Goal: Information Seeking & Learning: Find specific fact

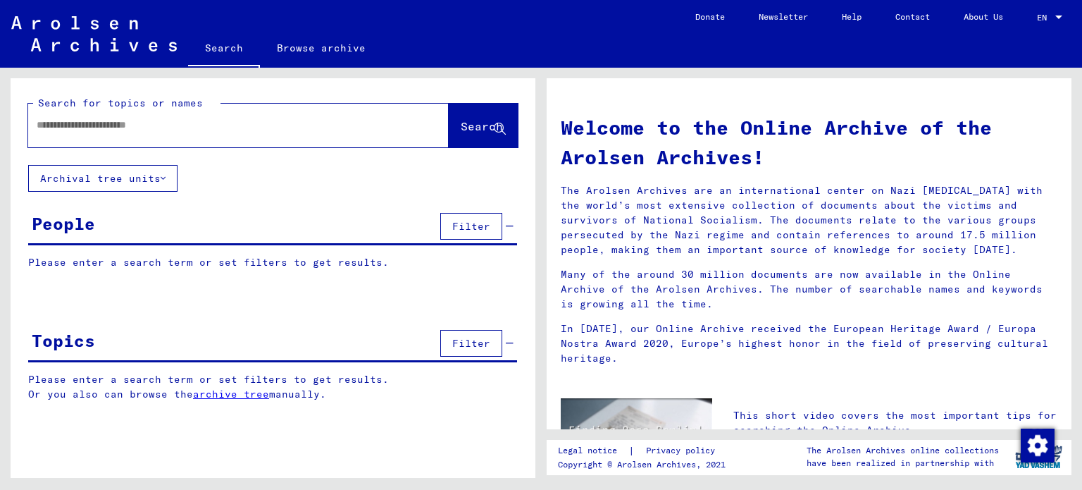
click at [155, 184] on button "Archival tree units" at bounding box center [102, 178] width 149 height 27
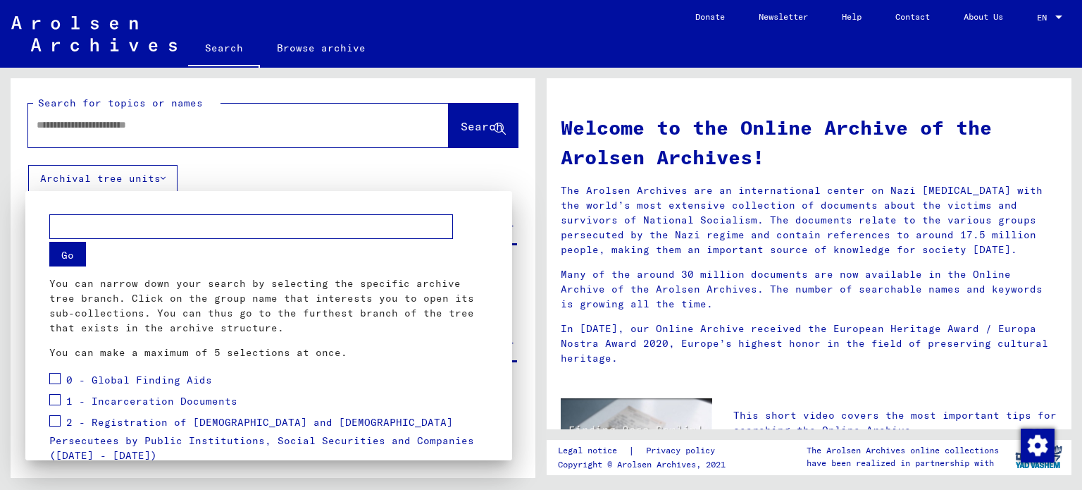
click at [370, 178] on div at bounding box center [541, 245] width 1082 height 490
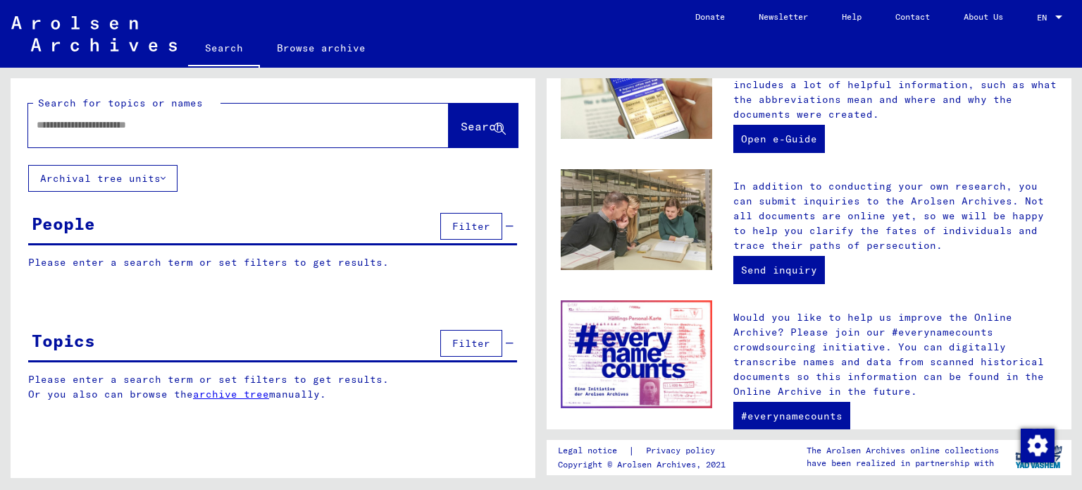
scroll to position [390, 0]
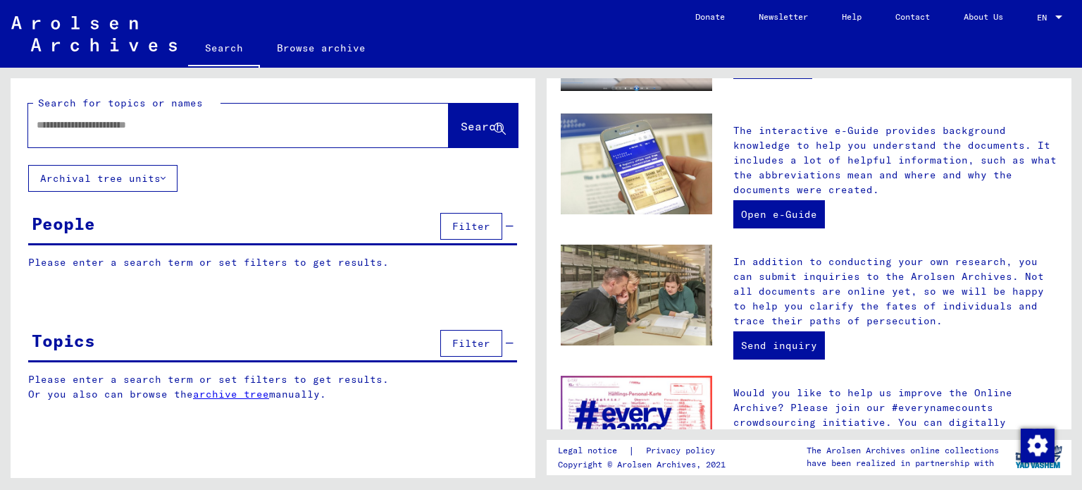
drag, startPoint x: 164, startPoint y: 124, endPoint x: 169, endPoint y: 107, distance: 17.6
click at [165, 119] on input "text" at bounding box center [222, 125] width 370 height 15
click at [474, 113] on button "Search" at bounding box center [483, 126] width 69 height 44
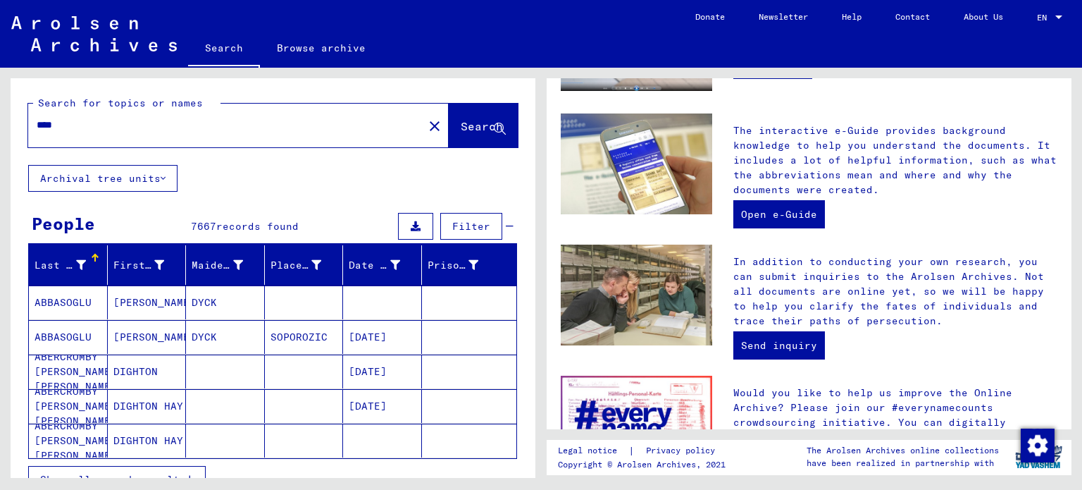
drag, startPoint x: 124, startPoint y: 129, endPoint x: 80, endPoint y: 140, distance: 45.6
click at [80, 142] on div "**** close" at bounding box center [238, 126] width 421 height 44
drag, startPoint x: 79, startPoint y: 127, endPoint x: 20, endPoint y: 123, distance: 58.6
click at [15, 123] on div "Search for topics or names **** close Search" at bounding box center [273, 121] width 525 height 87
type input "***"
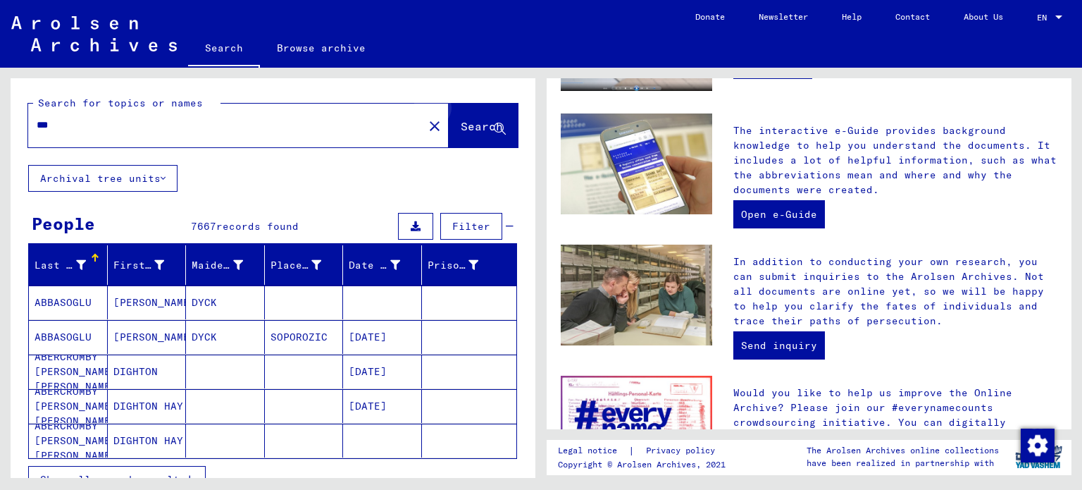
click at [479, 125] on span "Search" at bounding box center [482, 126] width 42 height 14
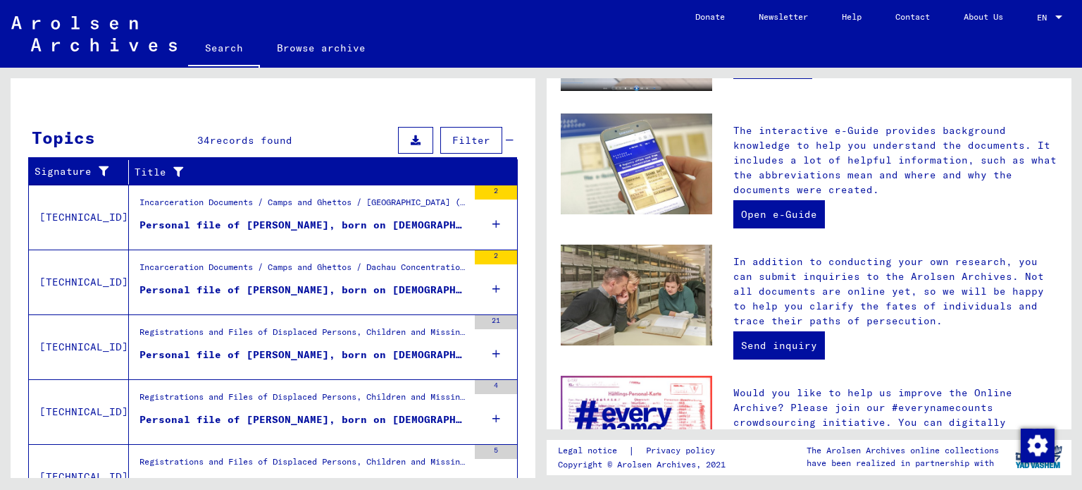
scroll to position [490, 0]
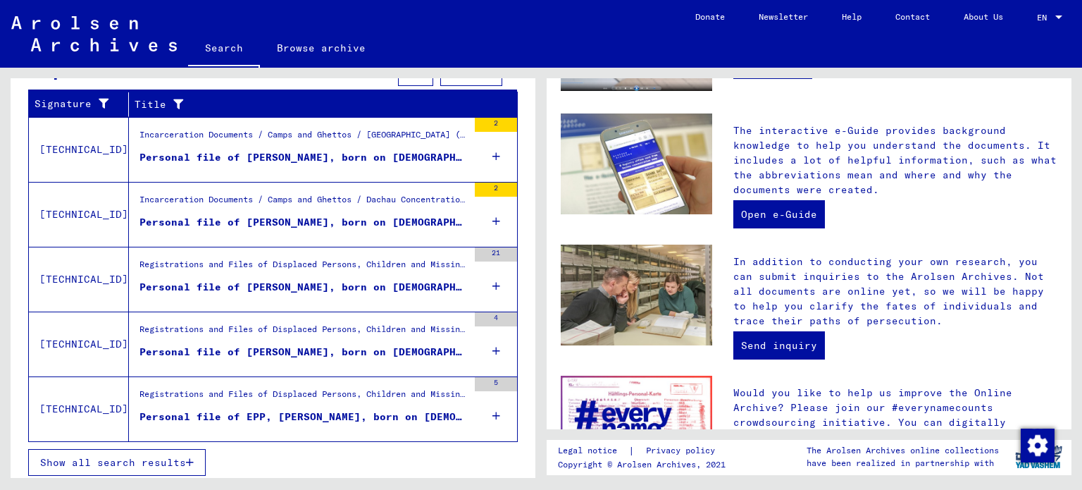
click at [493, 150] on icon at bounding box center [497, 156] width 8 height 49
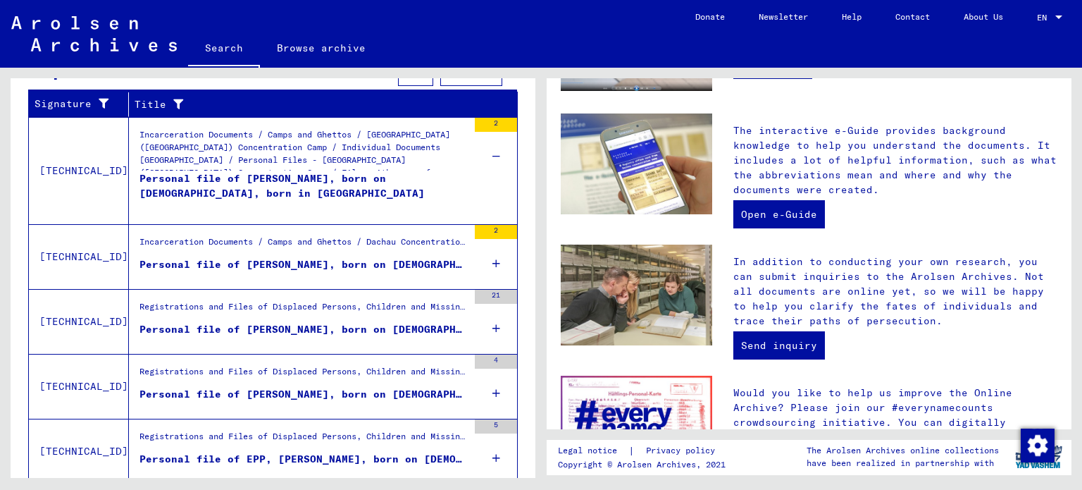
click at [225, 178] on div "Personal file of [PERSON_NAME], born on [DEMOGRAPHIC_DATA], born in [GEOGRAPHIC…" at bounding box center [304, 192] width 328 height 42
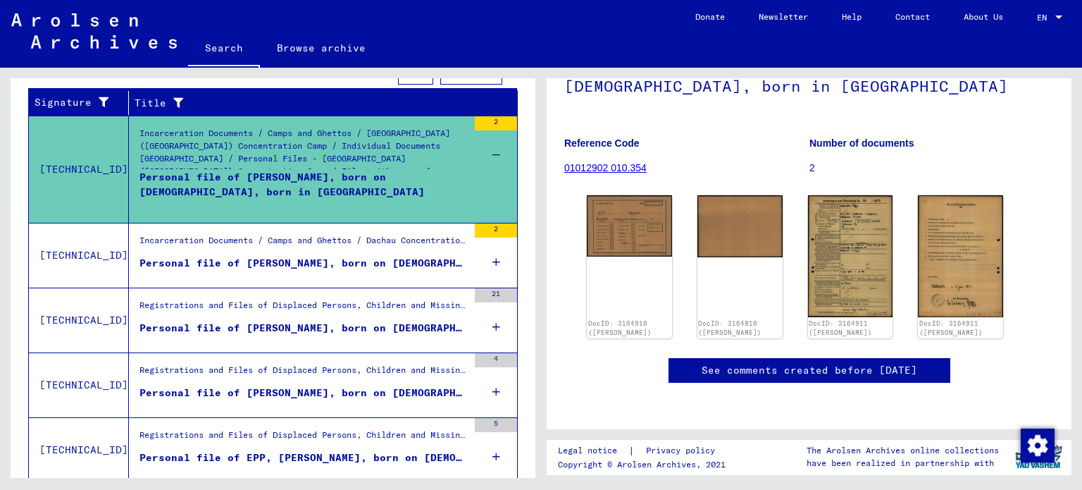
scroll to position [70, 0]
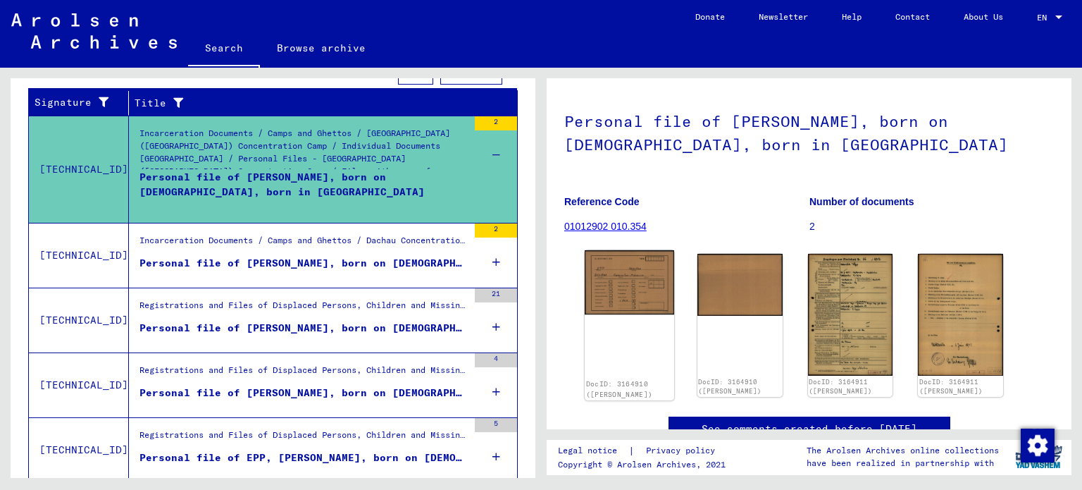
click at [643, 274] on img at bounding box center [629, 282] width 89 height 64
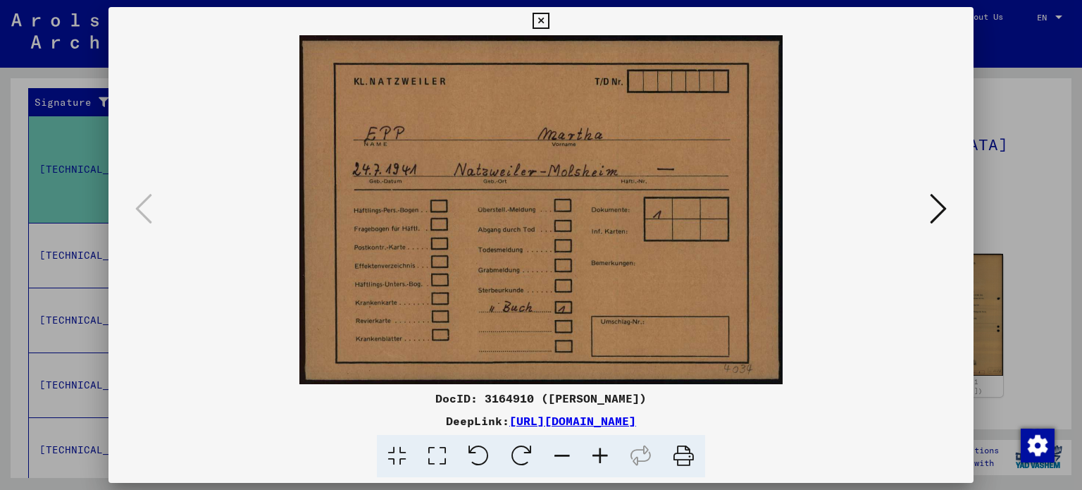
click at [936, 214] on icon at bounding box center [938, 209] width 17 height 34
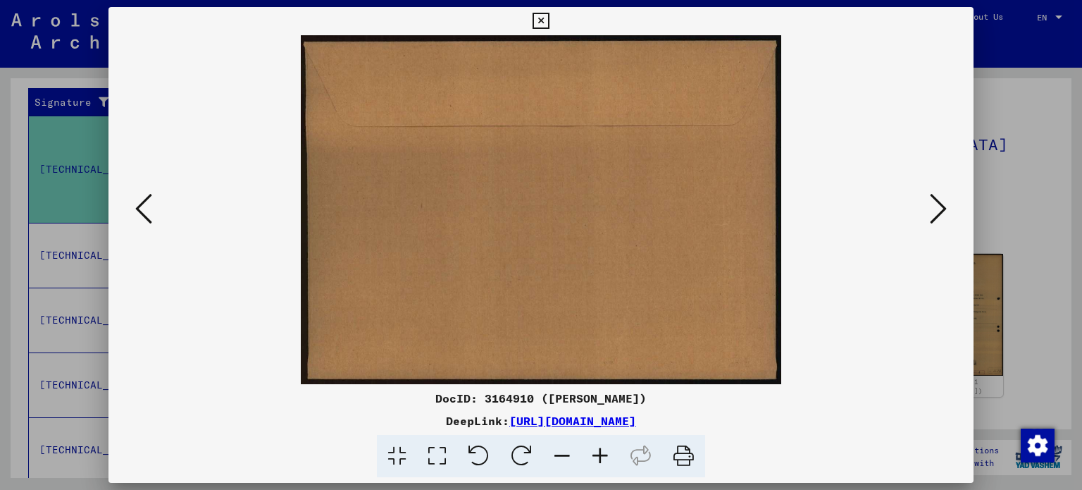
click at [937, 211] on icon at bounding box center [938, 209] width 17 height 34
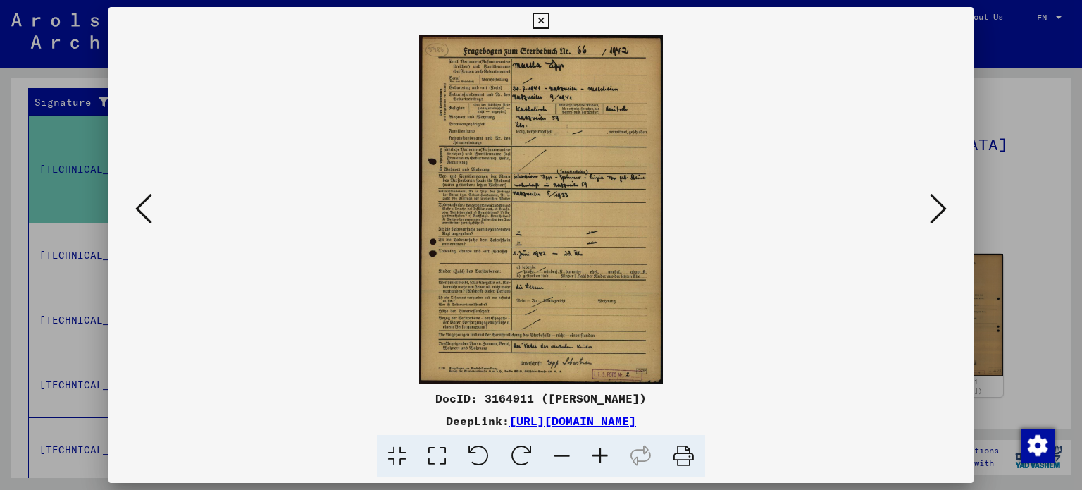
drag, startPoint x: 557, startPoint y: 171, endPoint x: 560, endPoint y: 278, distance: 107.1
click at [560, 278] on img at bounding box center [541, 209] width 770 height 349
click at [558, 235] on img at bounding box center [541, 209] width 770 height 349
click at [428, 459] on icon at bounding box center [437, 456] width 40 height 43
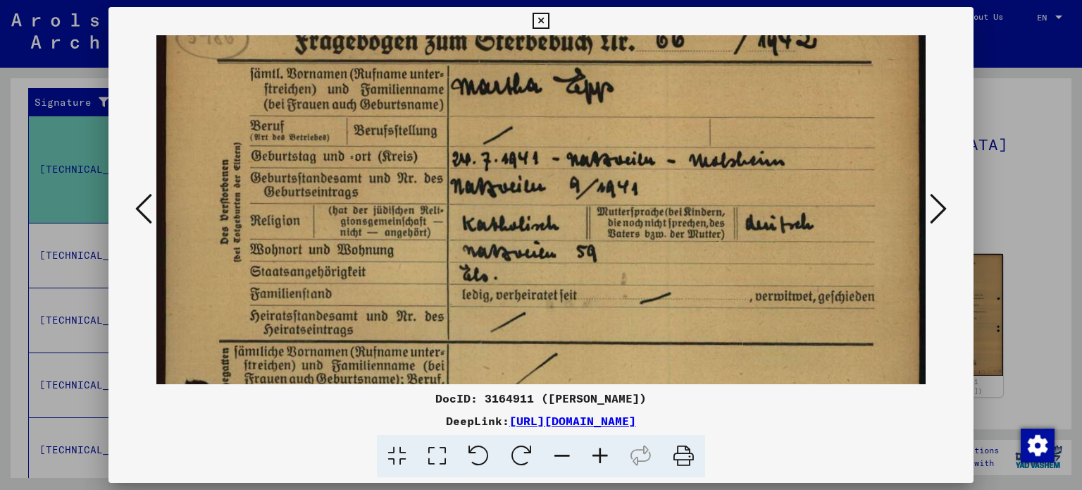
drag, startPoint x: 555, startPoint y: 271, endPoint x: 550, endPoint y: 227, distance: 44.1
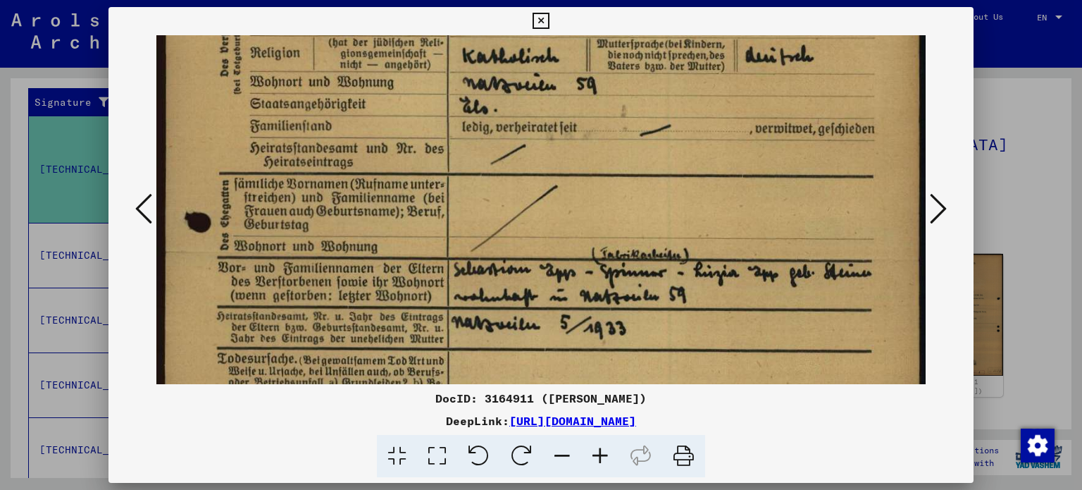
scroll to position [210, 0]
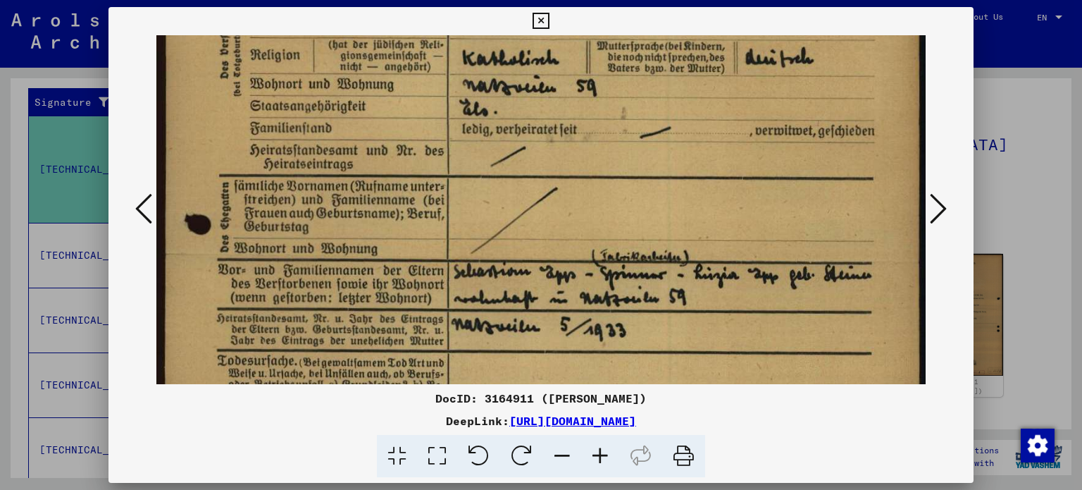
drag, startPoint x: 548, startPoint y: 276, endPoint x: 523, endPoint y: 120, distance: 157.1
click at [523, 120] on img at bounding box center [541, 376] width 770 height 1102
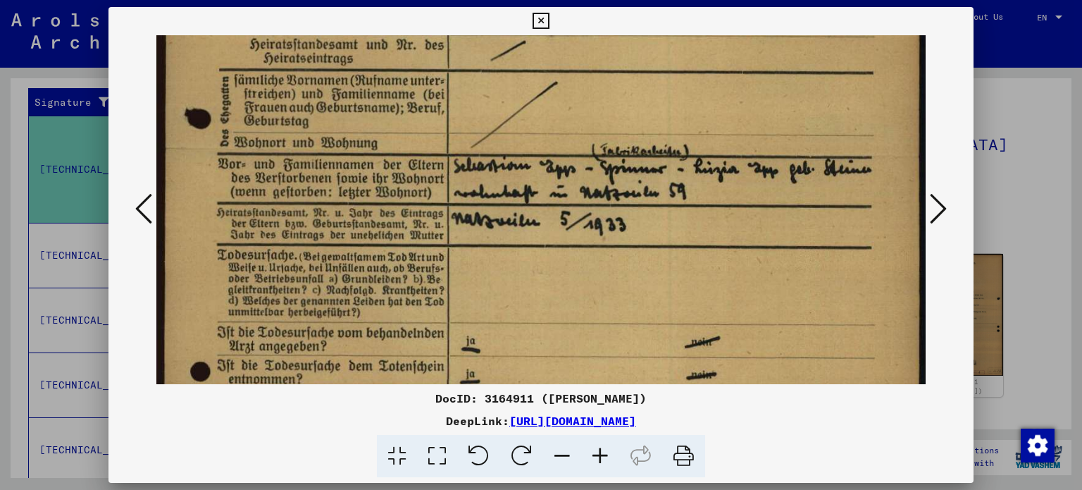
drag, startPoint x: 682, startPoint y: 307, endPoint x: 698, endPoint y: 194, distance: 113.8
click at [696, 194] on img at bounding box center [541, 271] width 770 height 1102
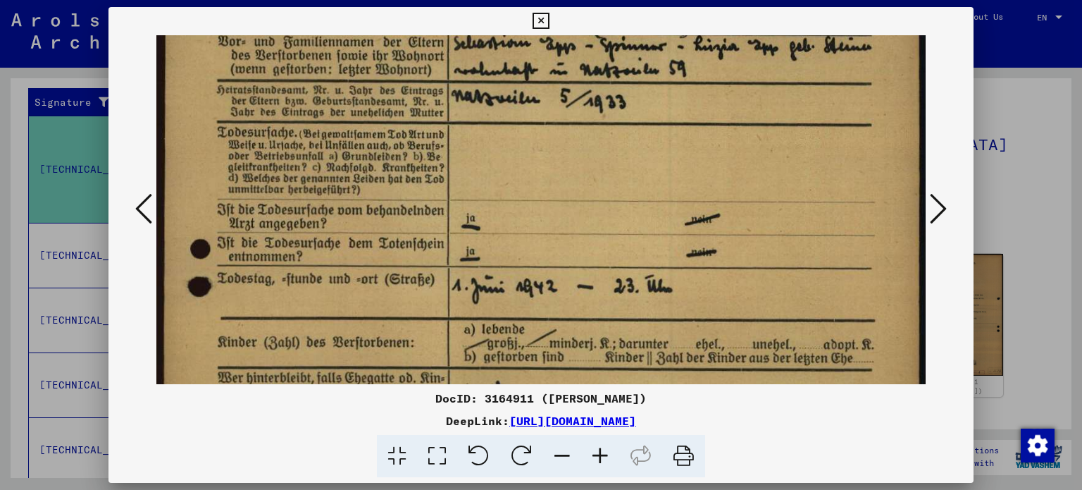
scroll to position [441, 0]
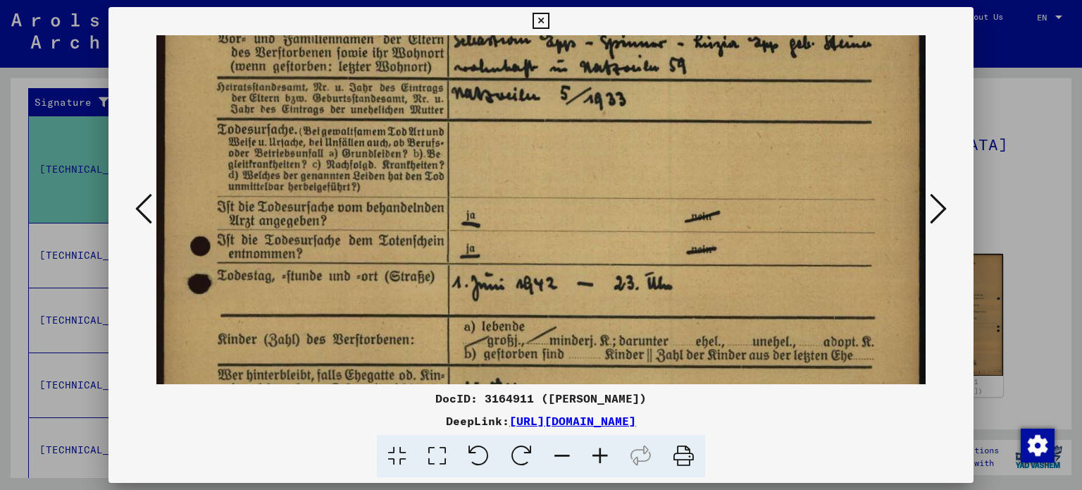
drag, startPoint x: 659, startPoint y: 292, endPoint x: 696, endPoint y: 171, distance: 126.8
click at [696, 171] on img at bounding box center [541, 145] width 770 height 1102
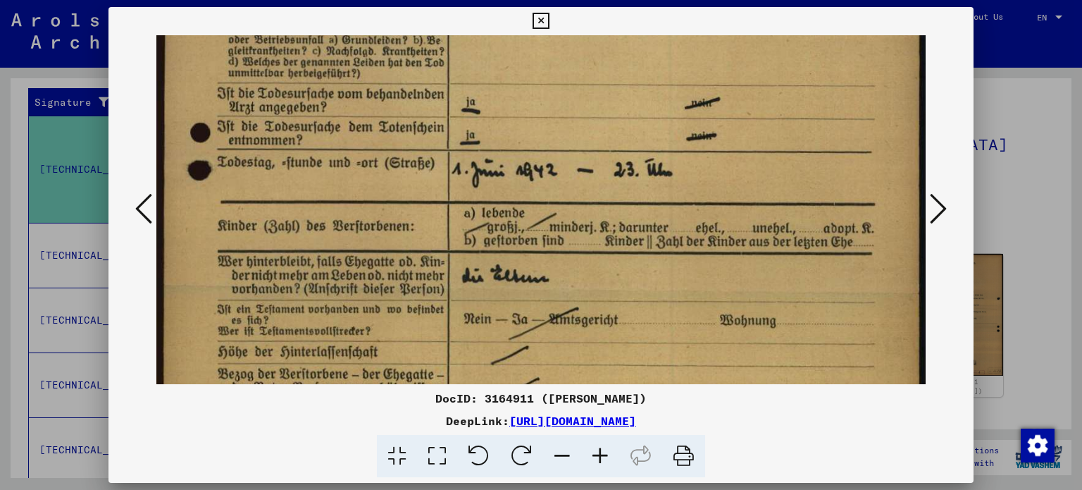
scroll to position [561, 0]
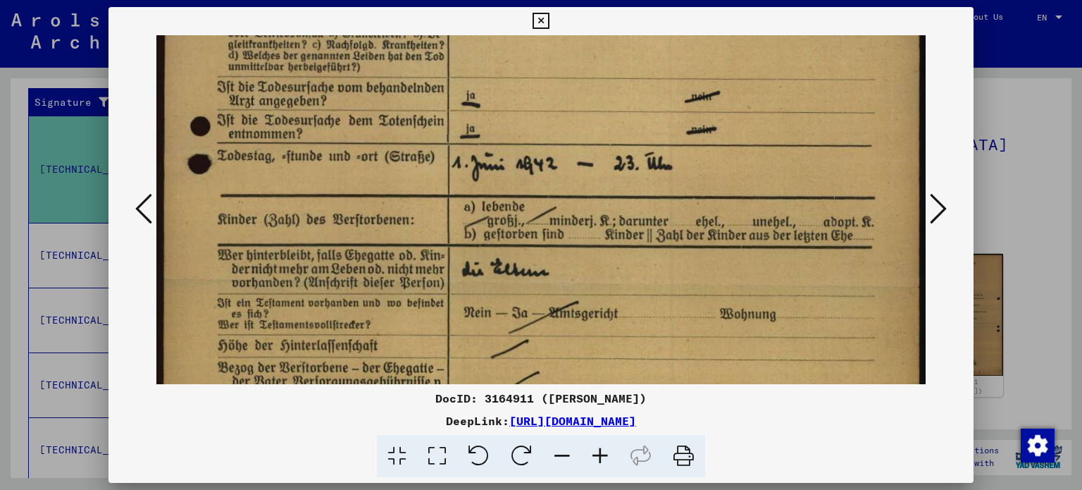
drag, startPoint x: 769, startPoint y: 283, endPoint x: 776, endPoint y: 163, distance: 120.0
click at [776, 163] on img at bounding box center [541, 25] width 770 height 1102
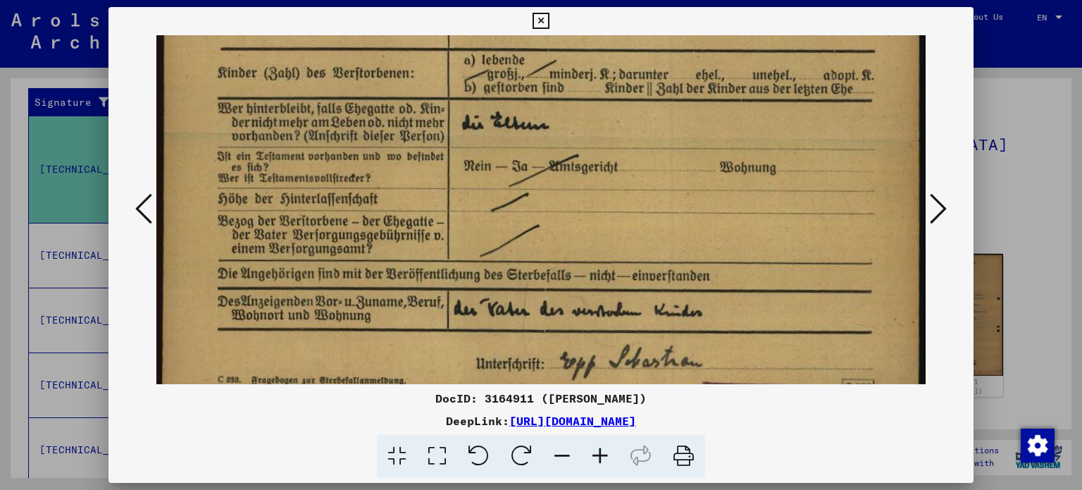
scroll to position [753, 0]
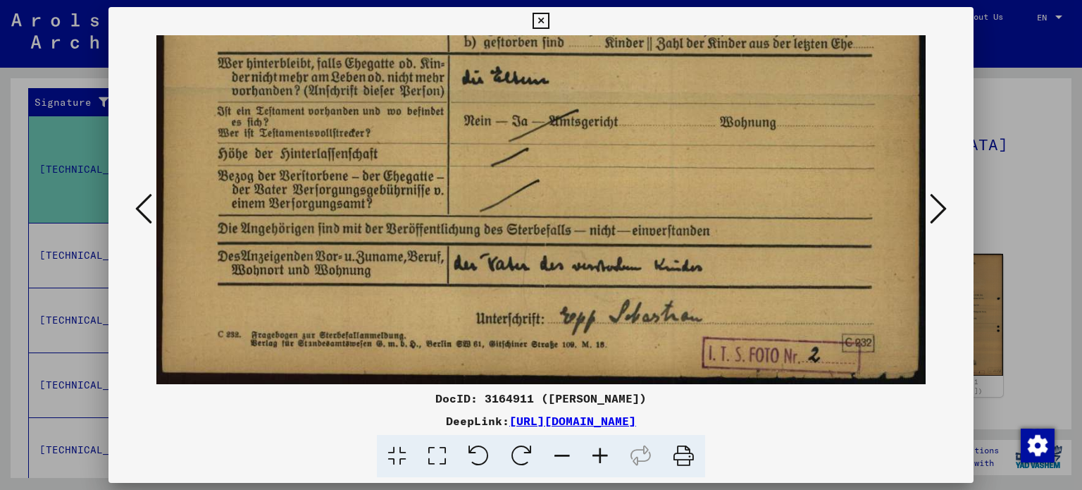
drag, startPoint x: 578, startPoint y: 318, endPoint x: 590, endPoint y: 53, distance: 265.2
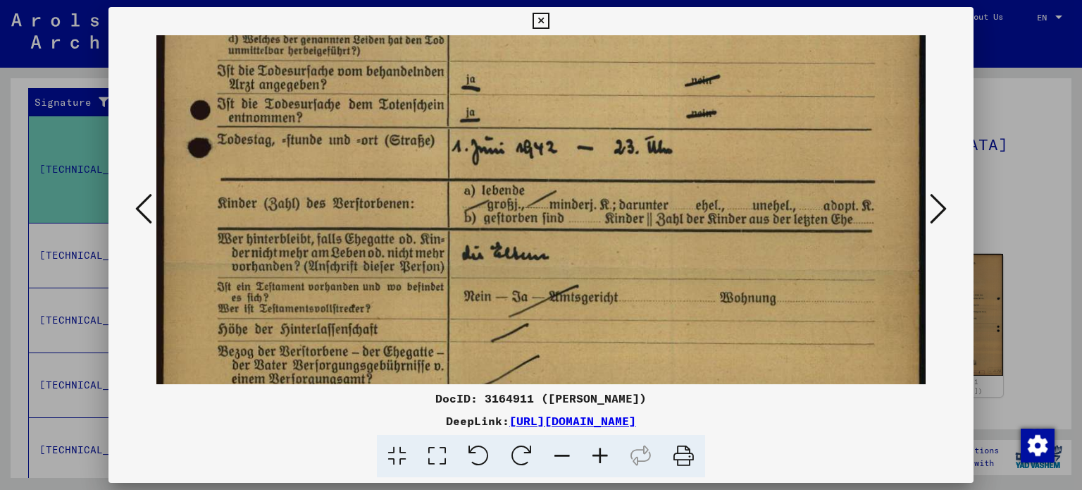
drag, startPoint x: 570, startPoint y: 207, endPoint x: 567, endPoint y: 376, distance: 169.2
click at [565, 384] on div "DocID: 3164911 ([PERSON_NAME]) DeepLink: [URL][DOMAIN_NAME]" at bounding box center [542, 242] width 866 height 471
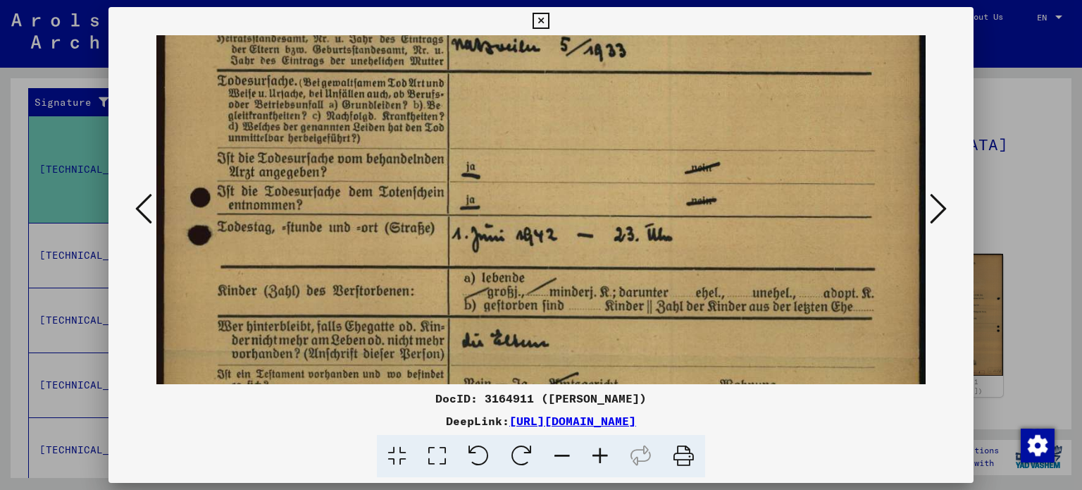
scroll to position [486, 0]
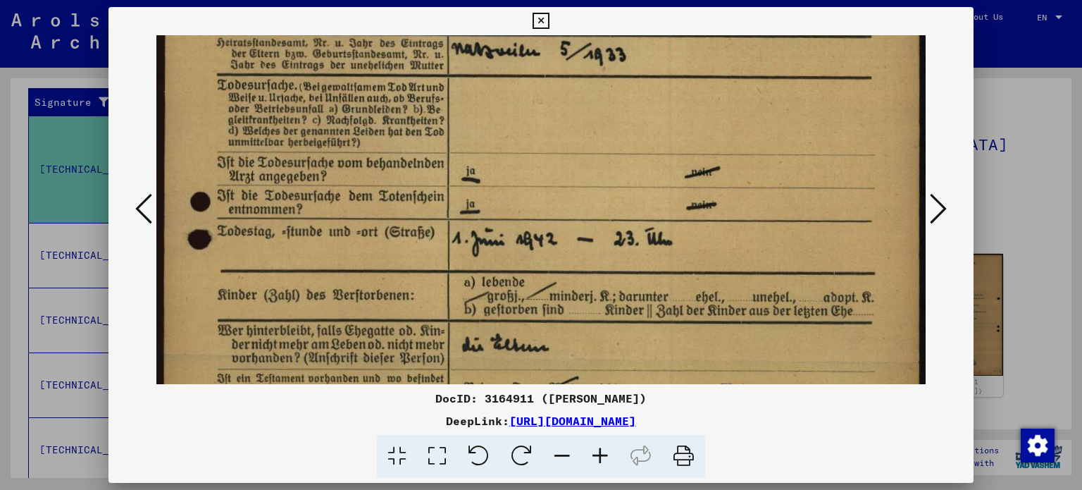
drag, startPoint x: 581, startPoint y: 163, endPoint x: 588, endPoint y: 262, distance: 99.6
click at [588, 262] on img at bounding box center [541, 101] width 770 height 1102
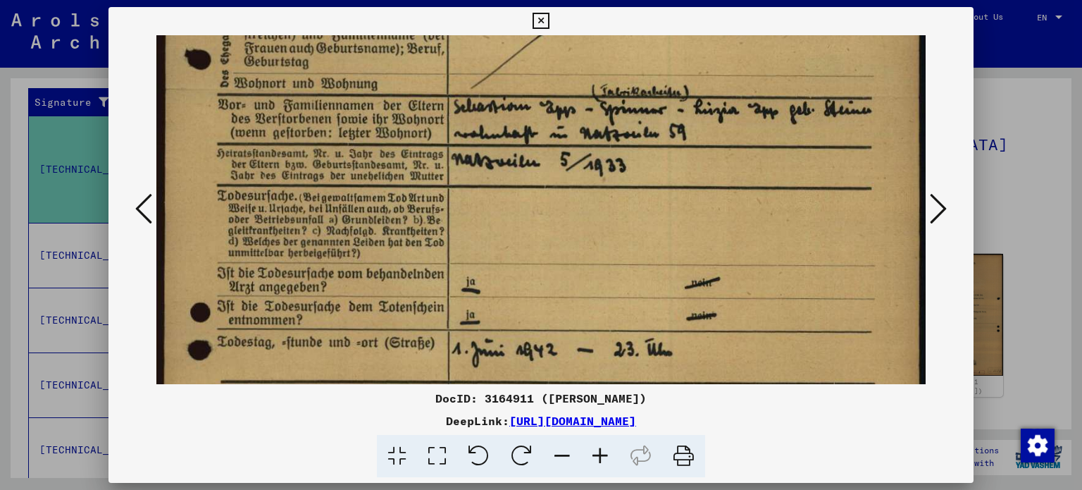
drag, startPoint x: 547, startPoint y: 197, endPoint x: 572, endPoint y: 280, distance: 86.9
click at [569, 311] on img at bounding box center [541, 211] width 770 height 1102
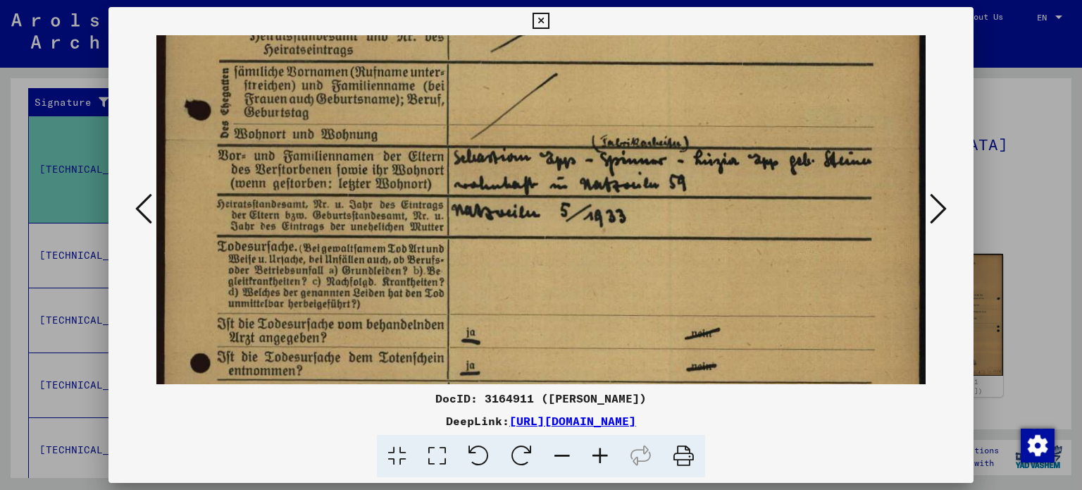
scroll to position [310, 0]
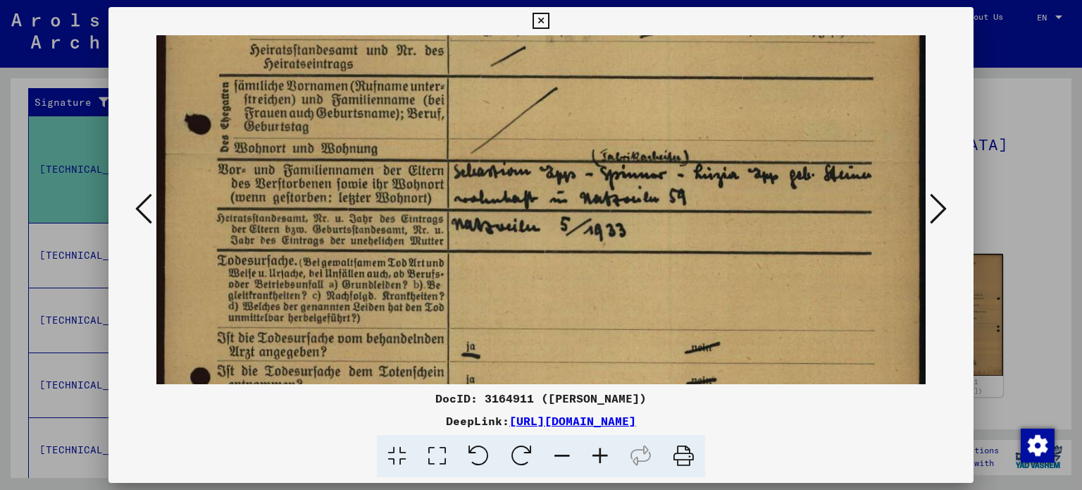
drag, startPoint x: 590, startPoint y: 178, endPoint x: 585, endPoint y: 245, distance: 67.1
click at [585, 245] on img at bounding box center [541, 276] width 770 height 1102
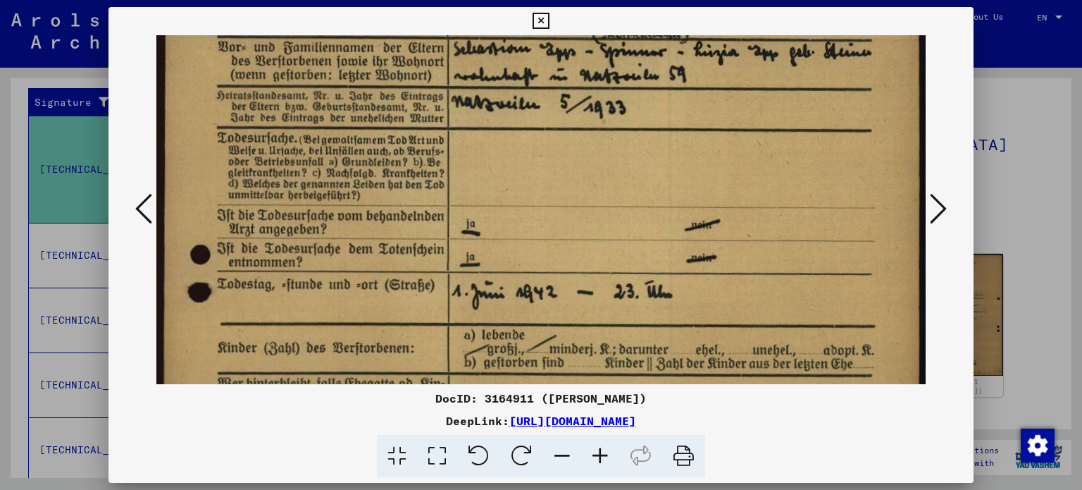
scroll to position [442, 0]
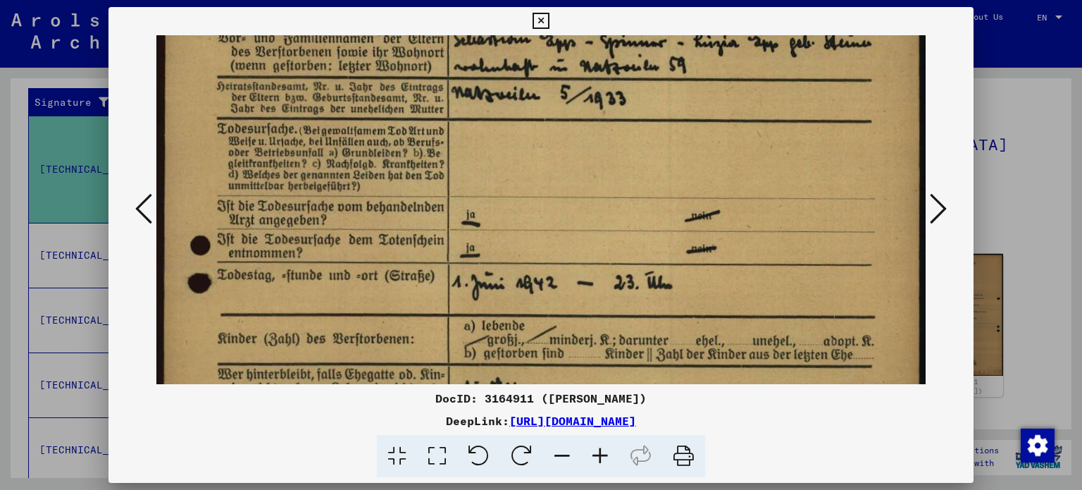
drag, startPoint x: 631, startPoint y: 278, endPoint x: 650, endPoint y: 149, distance: 130.9
click at [650, 149] on img at bounding box center [541, 144] width 770 height 1102
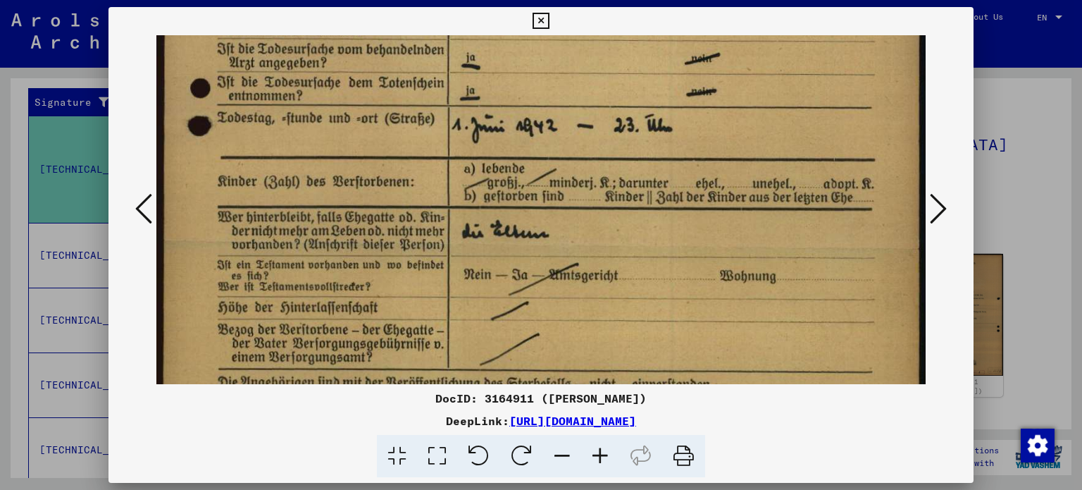
scroll to position [600, 0]
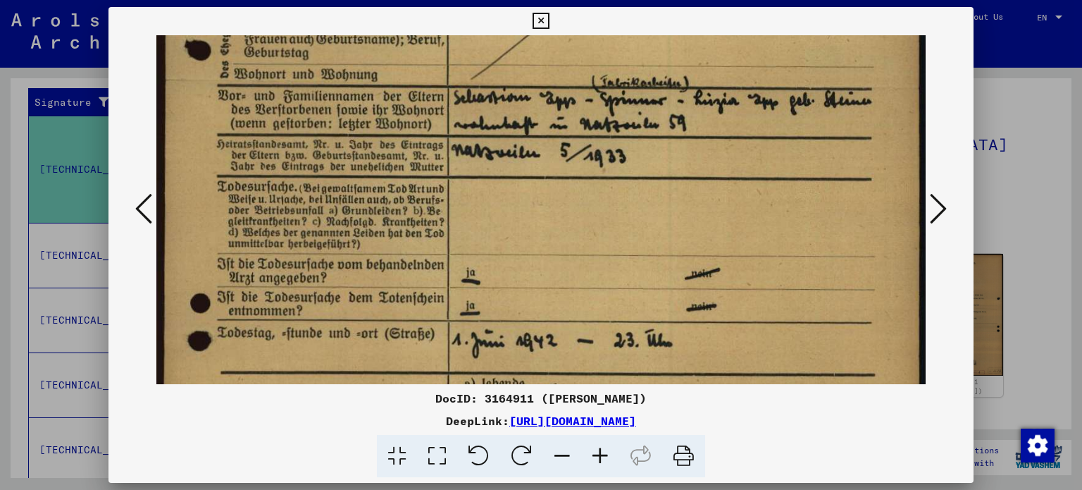
drag, startPoint x: 609, startPoint y: 262, endPoint x: 602, endPoint y: 329, distance: 67.3
click at [602, 329] on img at bounding box center [541, 202] width 770 height 1102
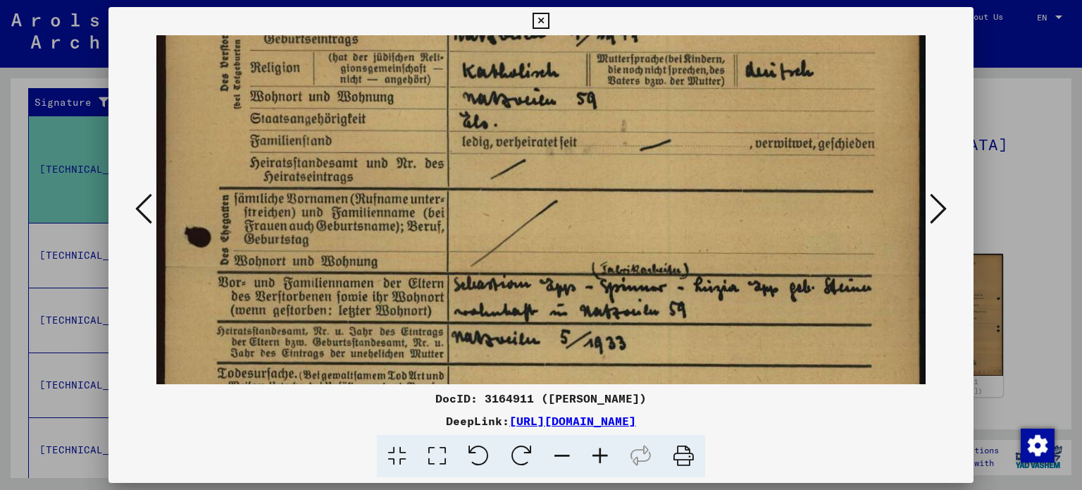
drag, startPoint x: 588, startPoint y: 180, endPoint x: 602, endPoint y: 354, distance: 174.6
click at [602, 354] on img at bounding box center [541, 389] width 770 height 1102
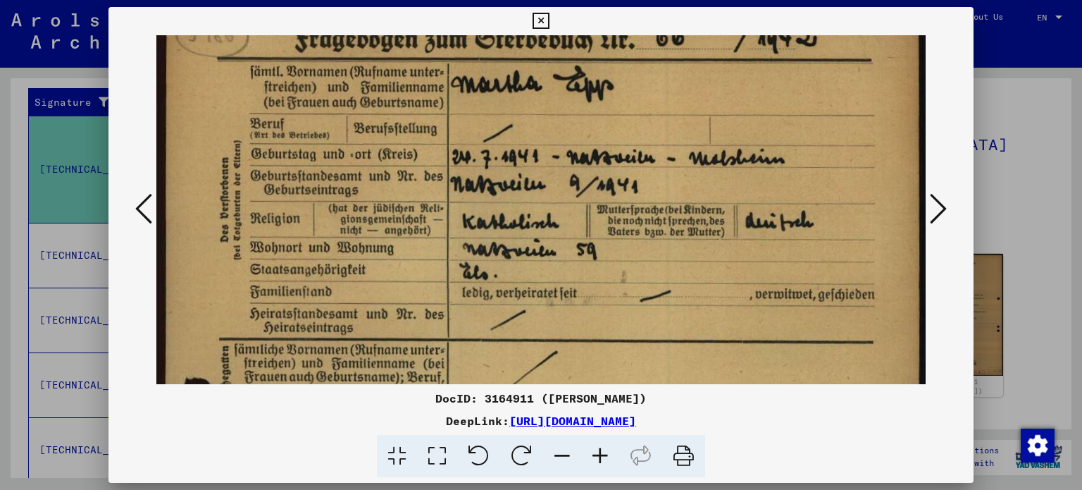
scroll to position [45, 0]
drag, startPoint x: 595, startPoint y: 161, endPoint x: 614, endPoint y: 320, distance: 159.8
click at [934, 202] on icon at bounding box center [938, 209] width 17 height 34
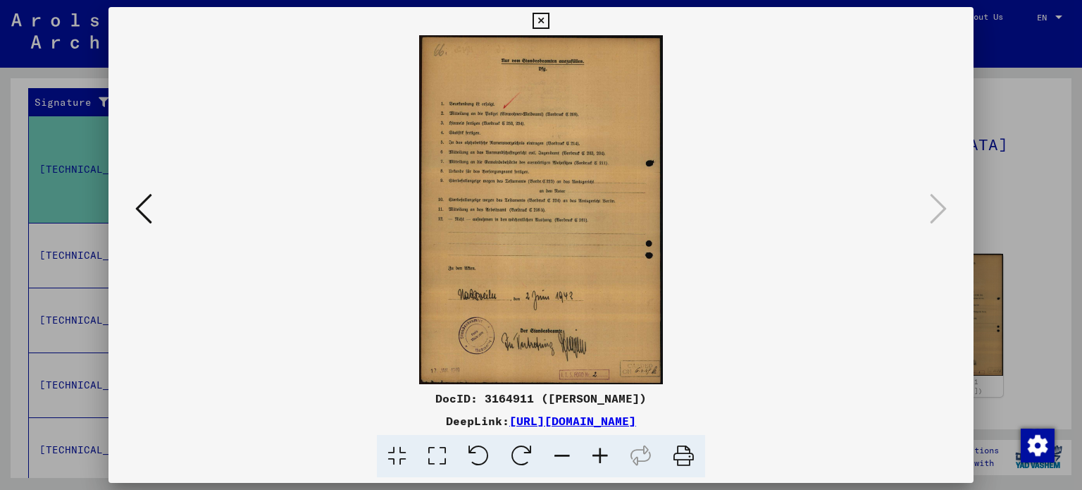
click at [538, 170] on img at bounding box center [541, 209] width 770 height 349
click at [439, 462] on icon at bounding box center [437, 456] width 40 height 43
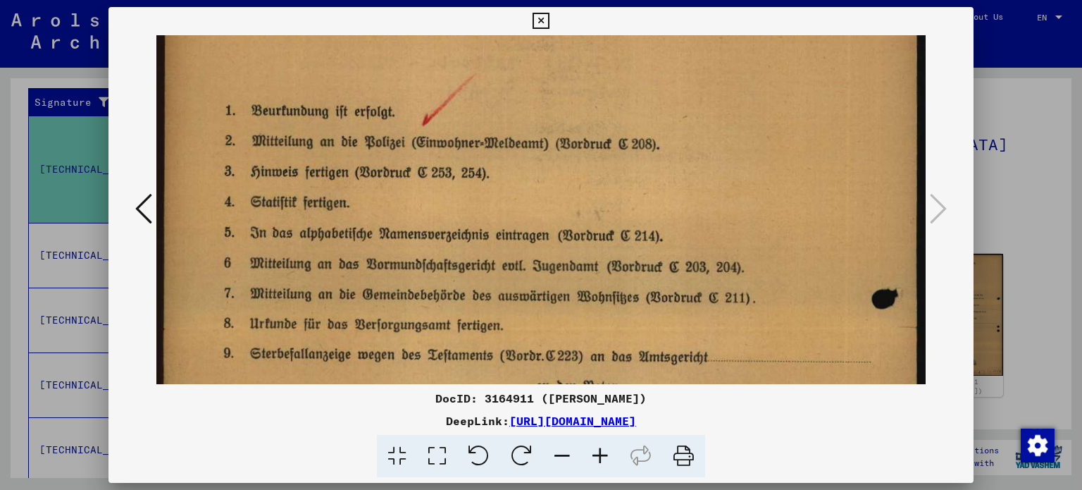
drag, startPoint x: 516, startPoint y: 278, endPoint x: 552, endPoint y: 132, distance: 150.4
click at [552, 132] on img at bounding box center [541, 445] width 770 height 1102
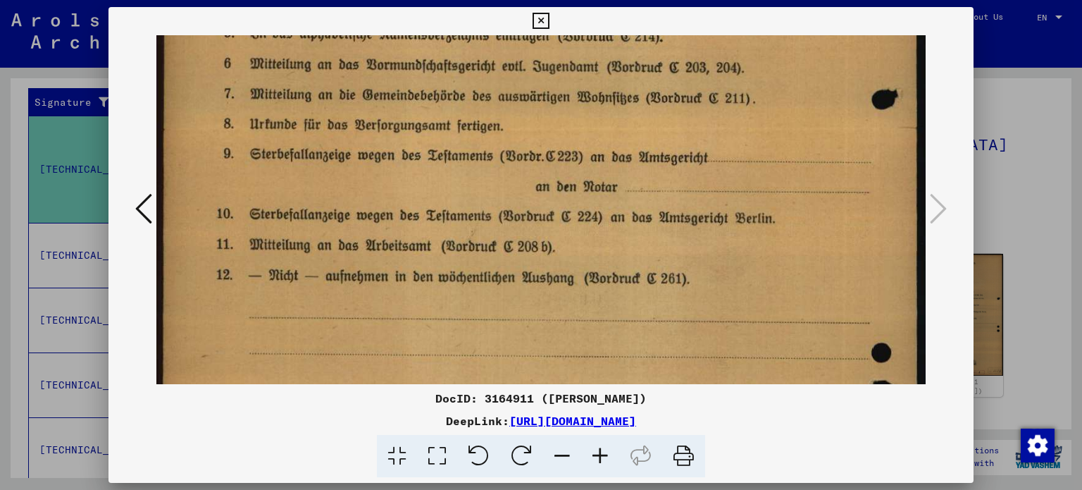
drag, startPoint x: 537, startPoint y: 297, endPoint x: 549, endPoint y: 101, distance: 196.3
click at [549, 101] on img at bounding box center [541, 246] width 770 height 1102
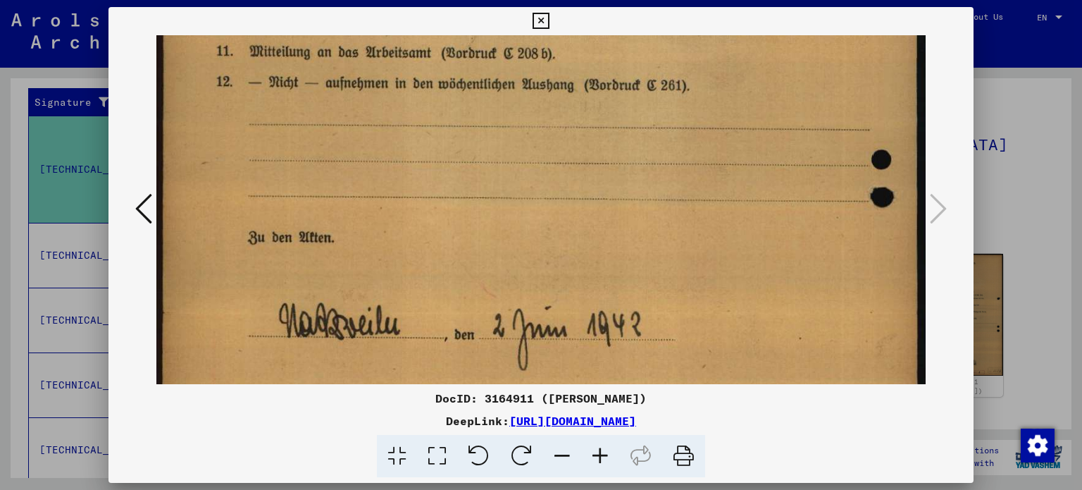
drag, startPoint x: 519, startPoint y: 288, endPoint x: 541, endPoint y: 98, distance: 191.6
click at [541, 98] on img at bounding box center [541, 53] width 770 height 1102
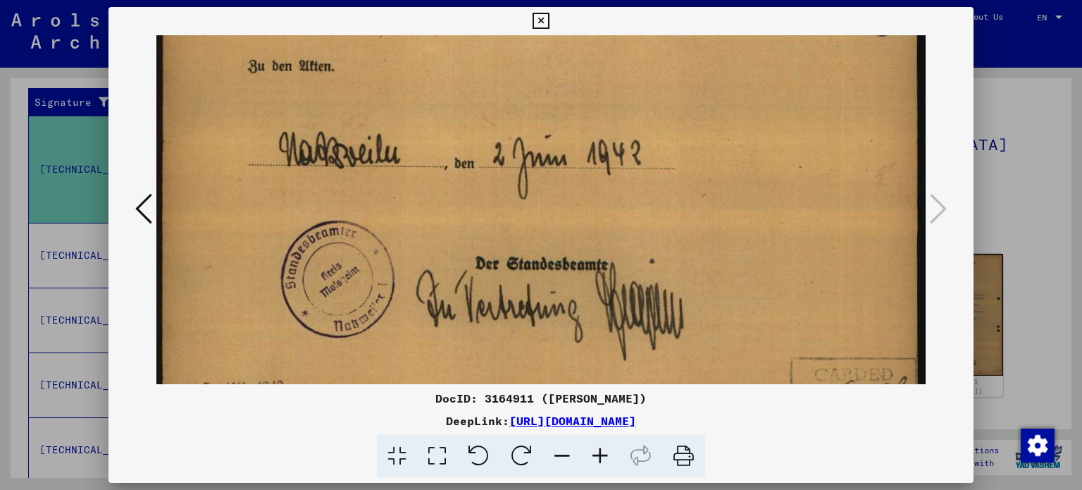
scroll to position [705, 0]
drag, startPoint x: 558, startPoint y: 214, endPoint x: 614, endPoint y: 68, distance: 155.7
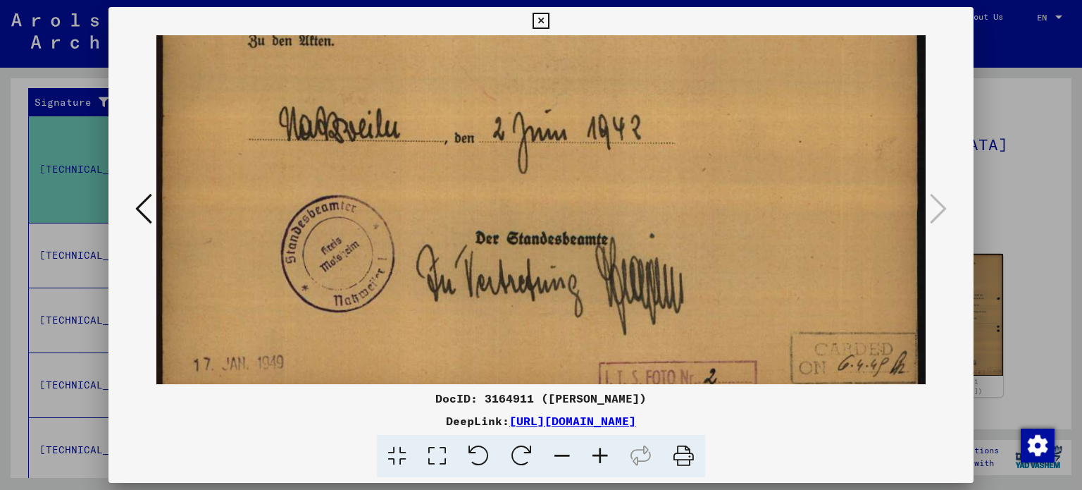
scroll to position [753, 0]
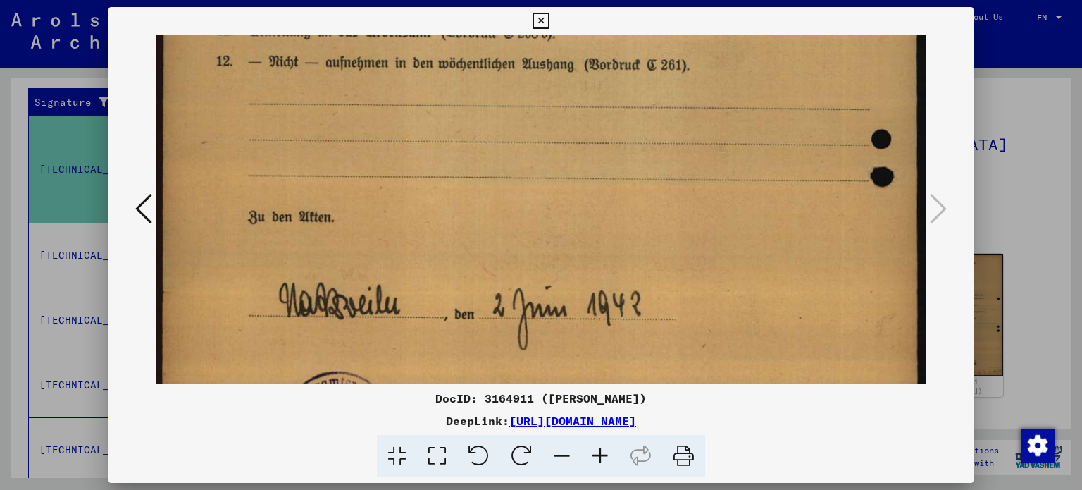
drag, startPoint x: 739, startPoint y: 268, endPoint x: 768, endPoint y: 259, distance: 31.0
click at [760, 347] on img at bounding box center [541, 32] width 770 height 1102
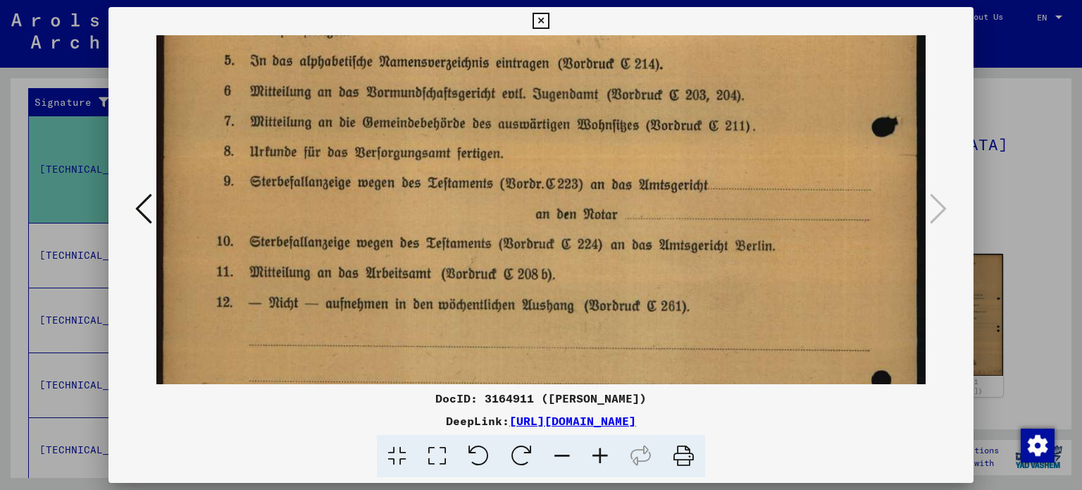
drag, startPoint x: 742, startPoint y: 129, endPoint x: 767, endPoint y: 343, distance: 215.7
click at [767, 352] on img at bounding box center [541, 273] width 770 height 1102
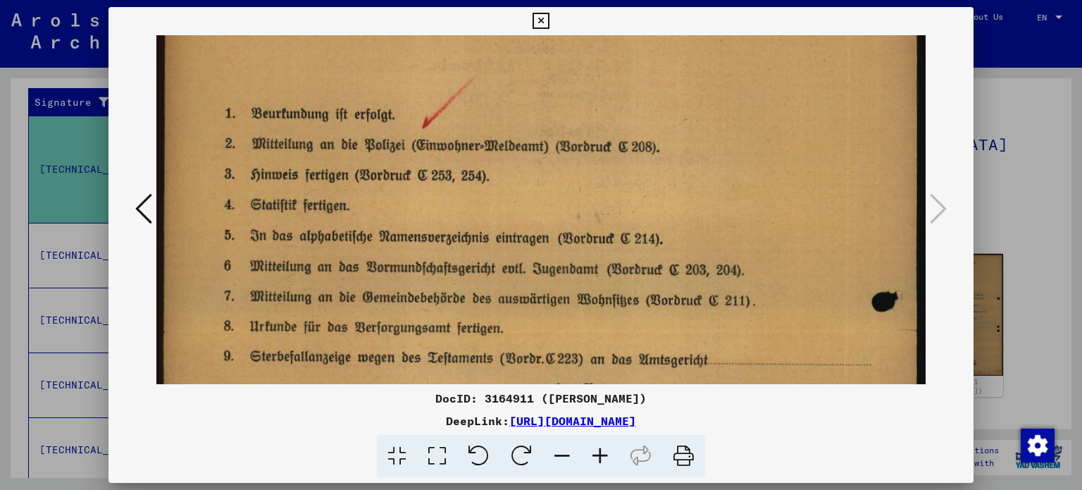
drag, startPoint x: 758, startPoint y: 162, endPoint x: 756, endPoint y: 228, distance: 66.3
click at [772, 342] on img at bounding box center [541, 448] width 770 height 1102
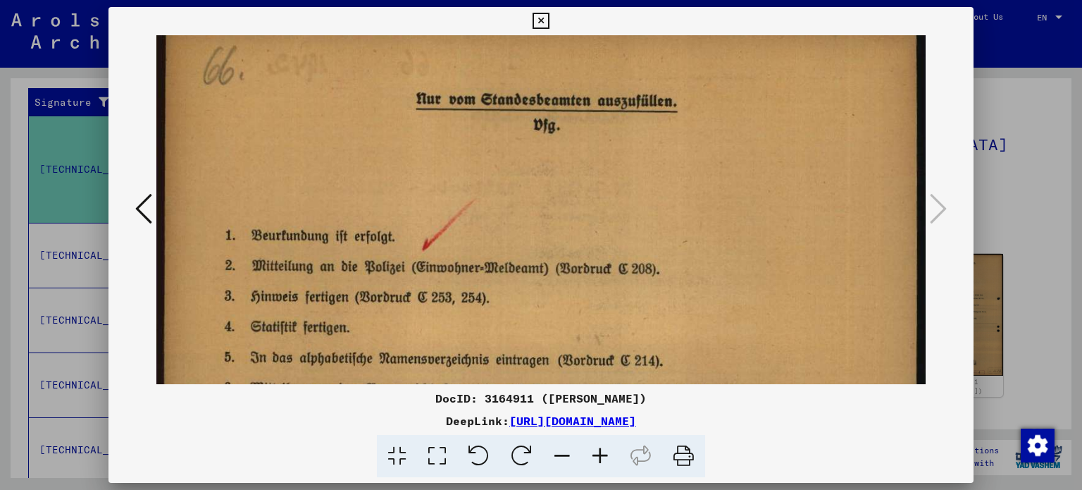
drag, startPoint x: 744, startPoint y: 173, endPoint x: 769, endPoint y: 297, distance: 125.8
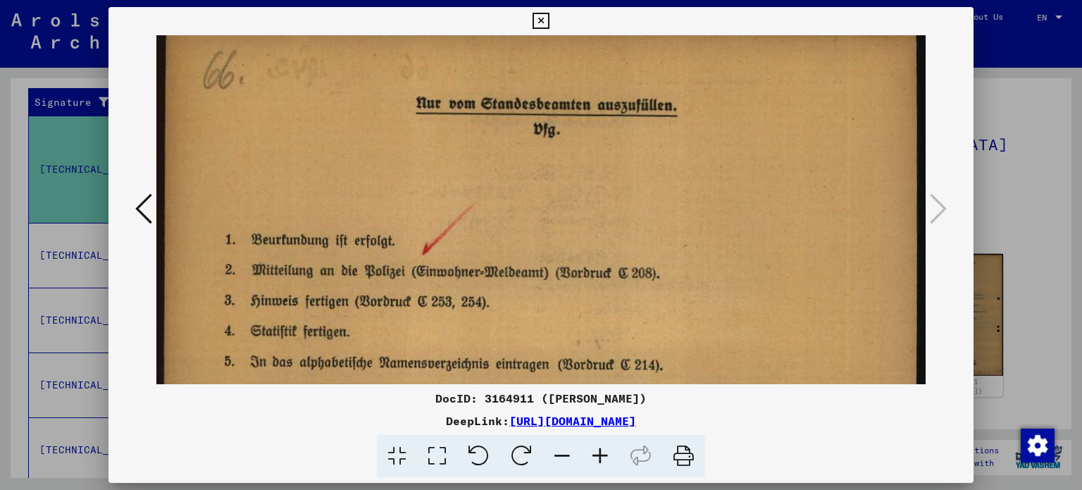
click at [539, 20] on icon at bounding box center [541, 21] width 16 height 17
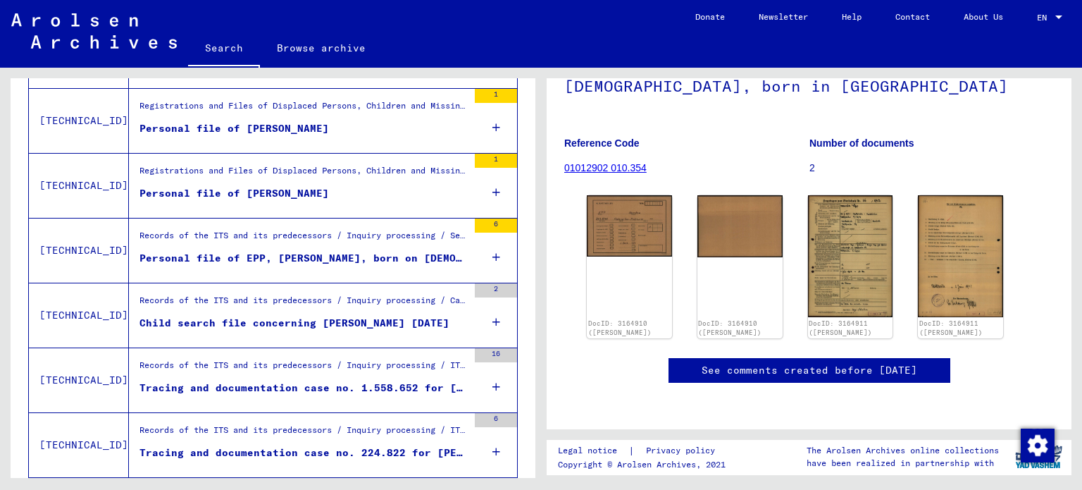
scroll to position [1613, 0]
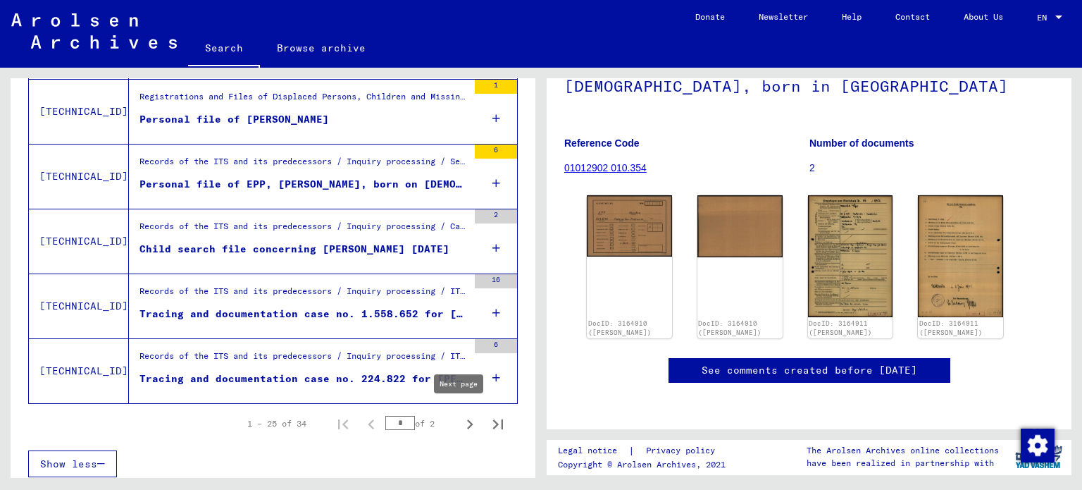
click at [467, 420] on icon "Next page" at bounding box center [470, 424] width 6 height 10
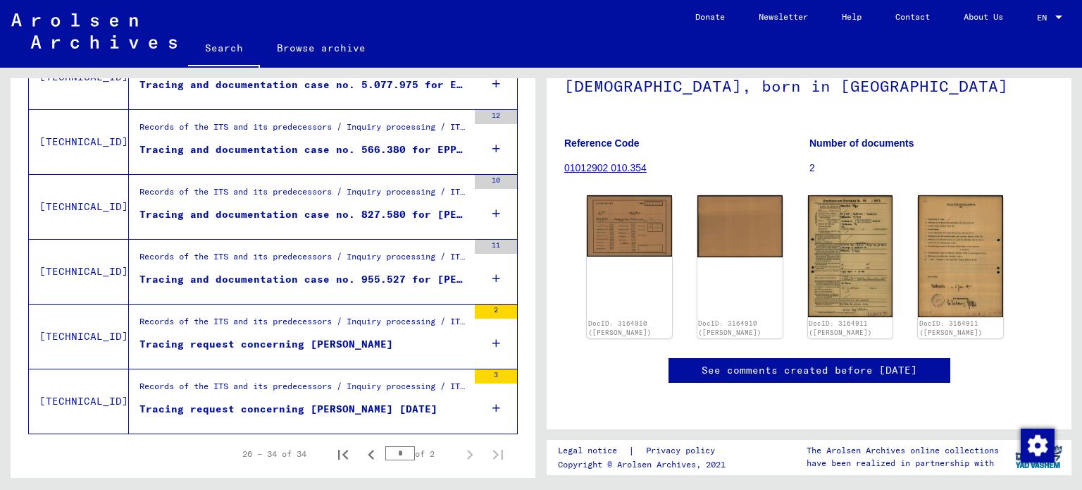
scroll to position [536, 0]
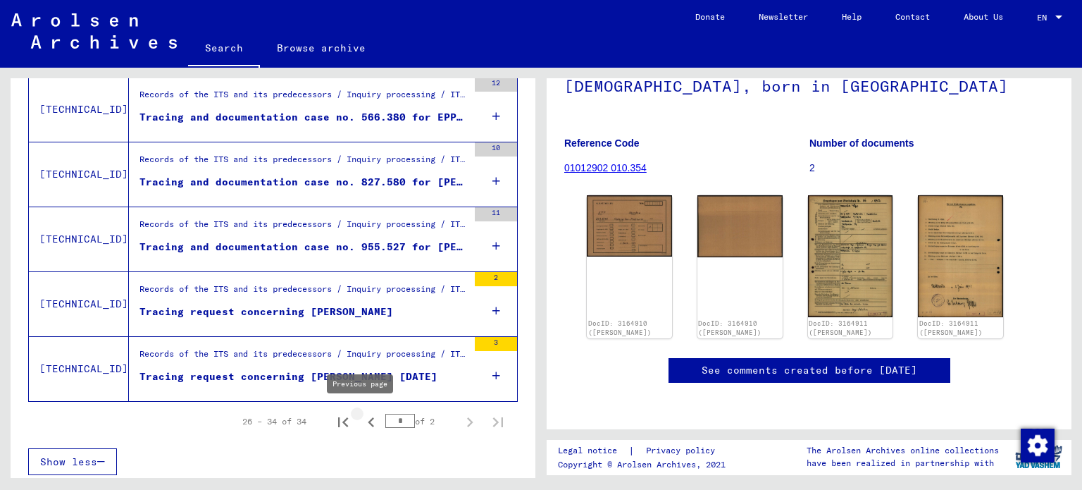
click at [368, 417] on icon "Previous page" at bounding box center [371, 422] width 6 height 10
type input "*"
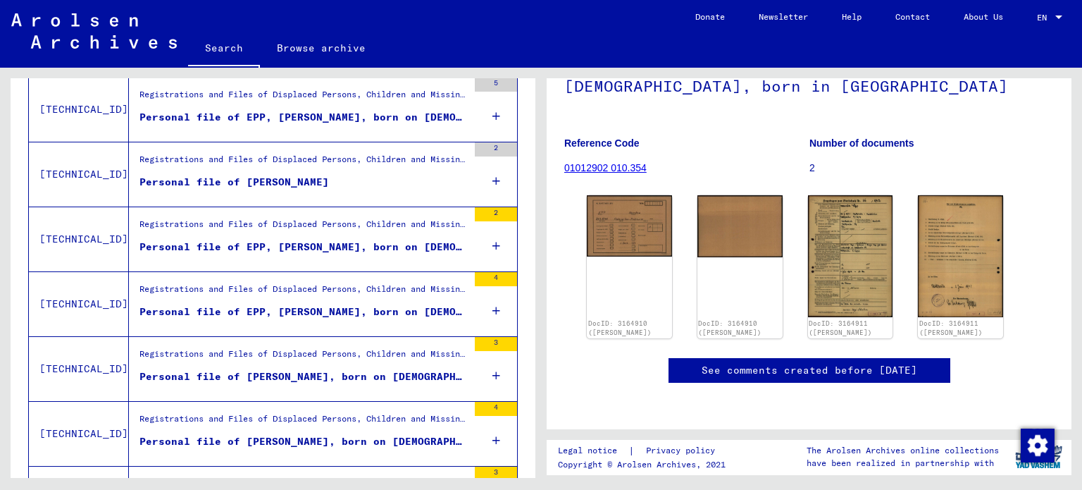
scroll to position [0, 0]
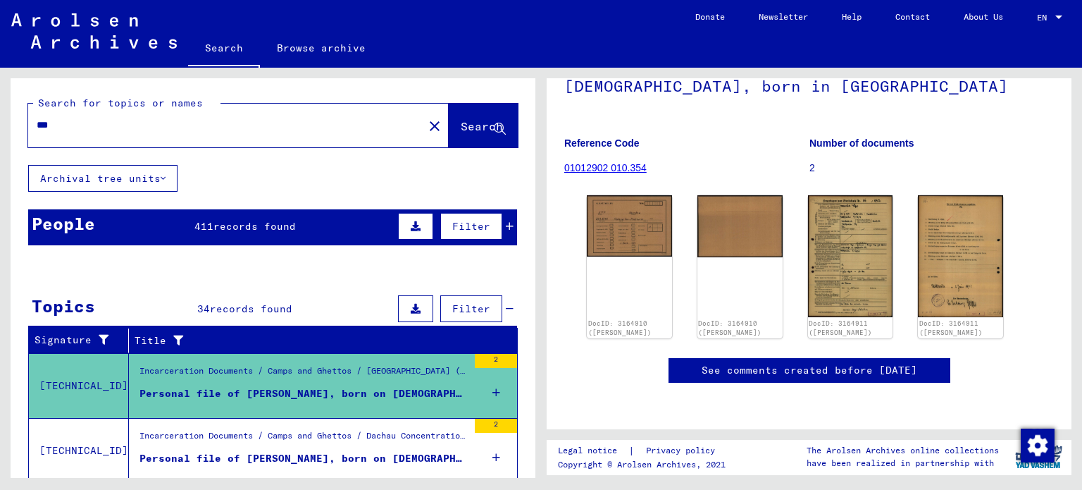
click at [0, 128] on div "Search for topics or names *** close Search Archival tree units People 411 reco…" at bounding box center [270, 273] width 541 height 410
